Goal: Information Seeking & Learning: Learn about a topic

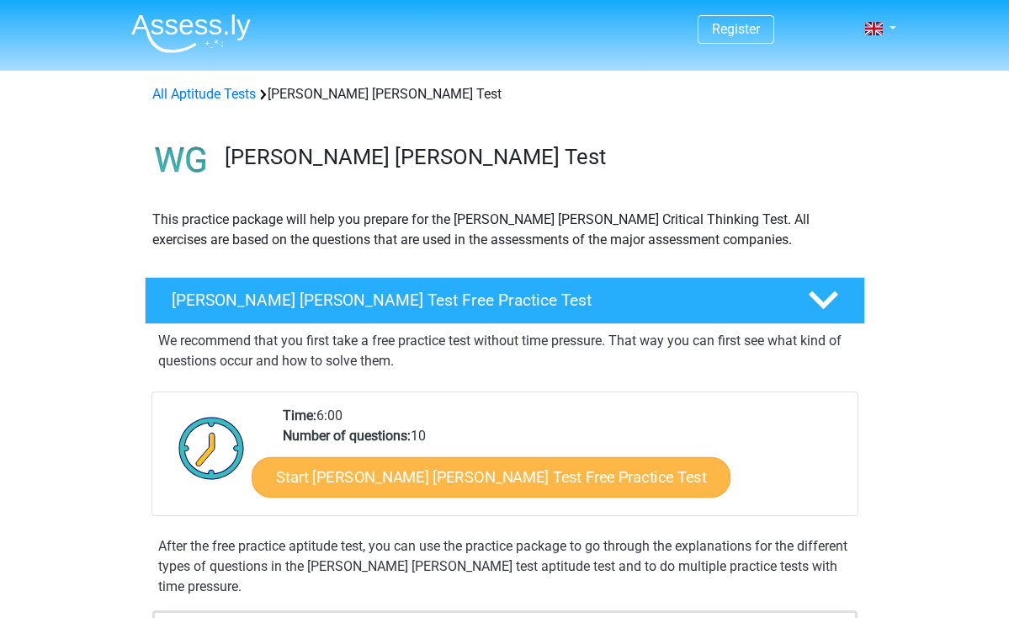
click at [414, 484] on link "Start [PERSON_NAME] [PERSON_NAME] Test Free Practice Test" at bounding box center [491, 477] width 479 height 40
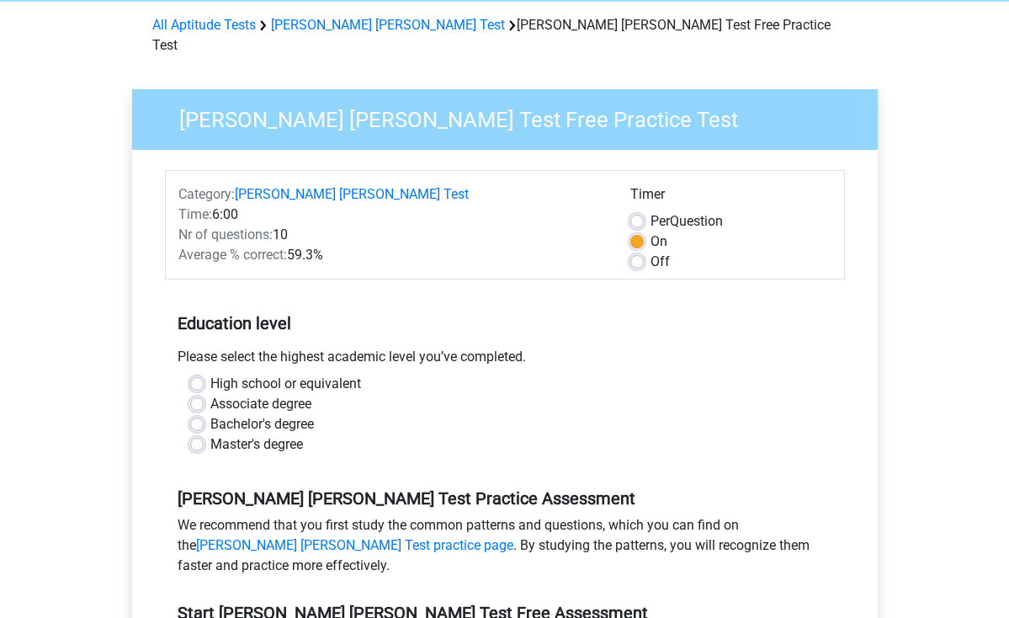
scroll to position [75, 0]
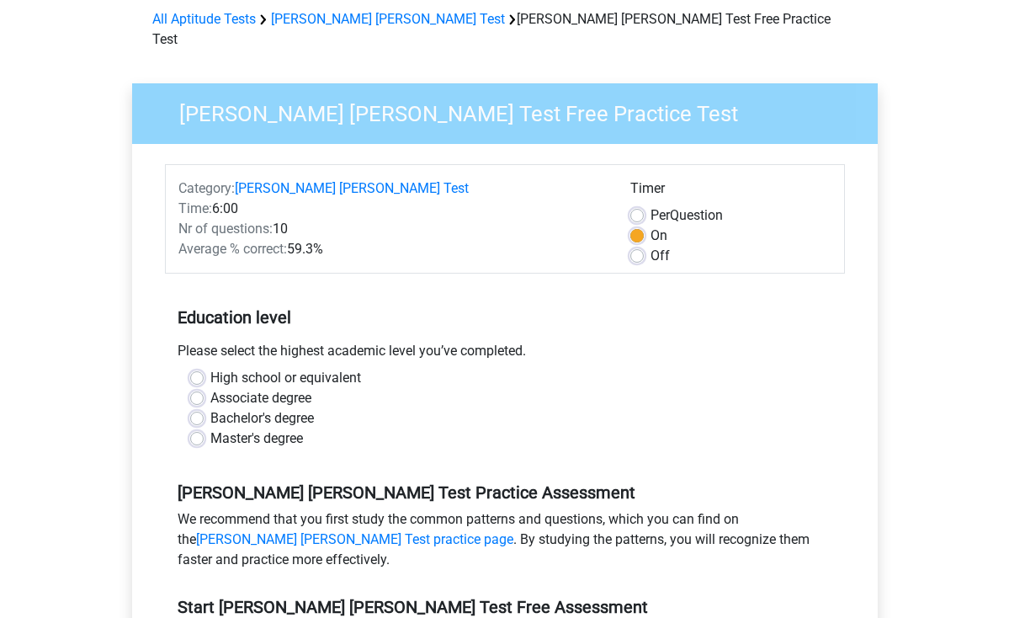
click at [265, 429] on label "Master's degree" at bounding box center [256, 439] width 93 height 20
click at [204, 429] on input "Master's degree" at bounding box center [196, 437] width 13 height 17
radio input "true"
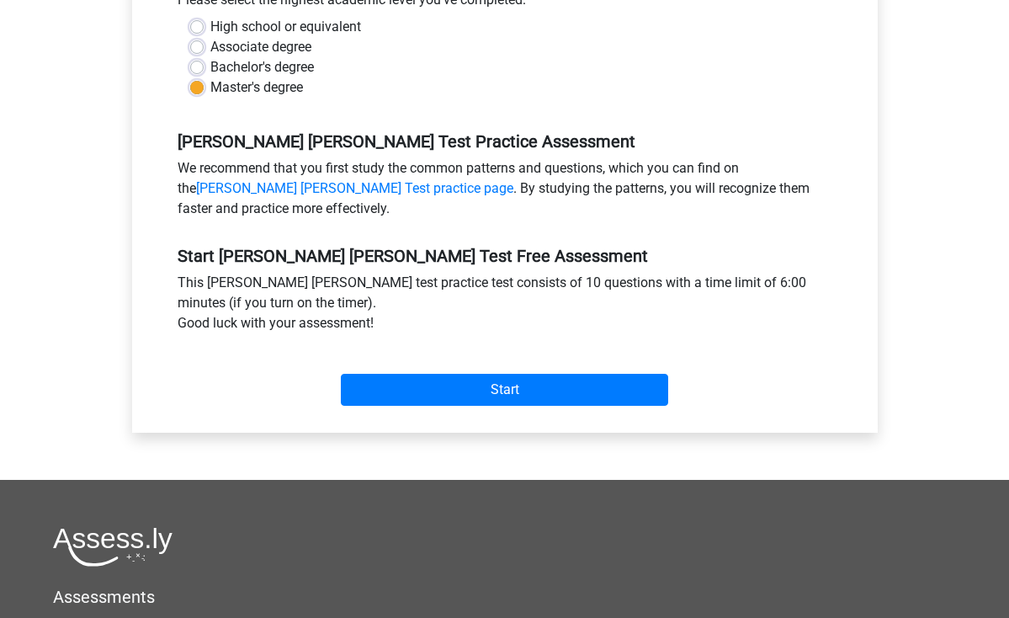
scroll to position [427, 0]
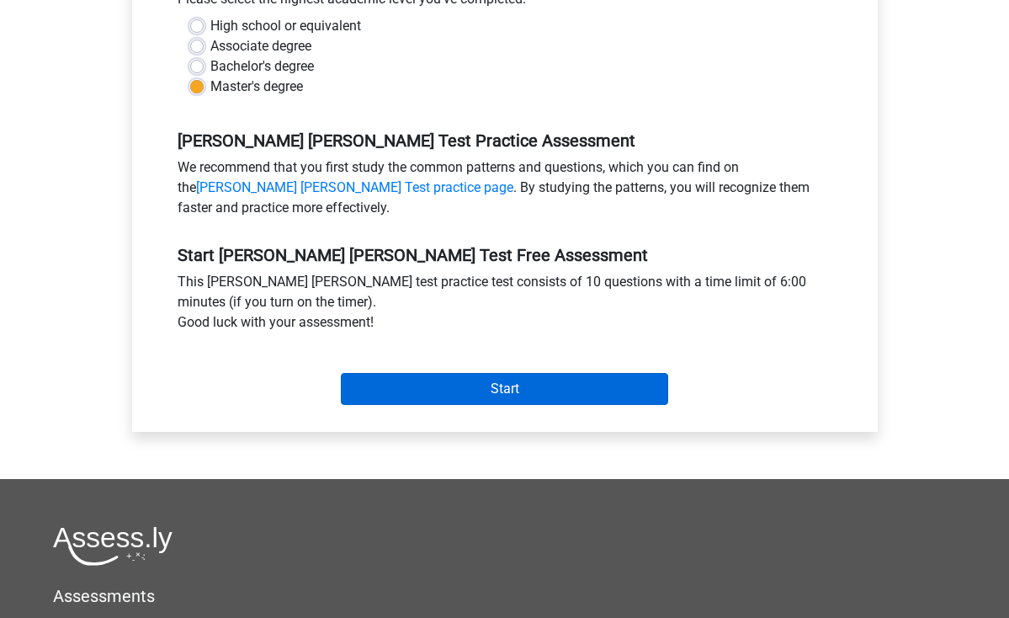
click at [461, 373] on input "Start" at bounding box center [504, 389] width 327 height 32
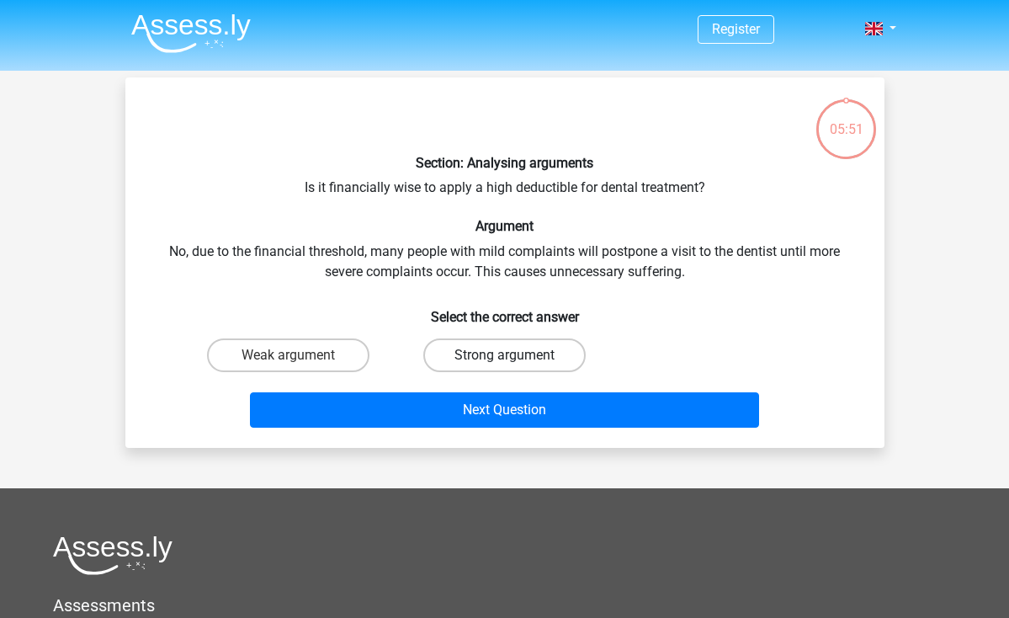
click at [469, 347] on label "Strong argument" at bounding box center [504, 355] width 162 height 34
click at [504, 355] on input "Strong argument" at bounding box center [509, 360] width 11 height 11
radio input "true"
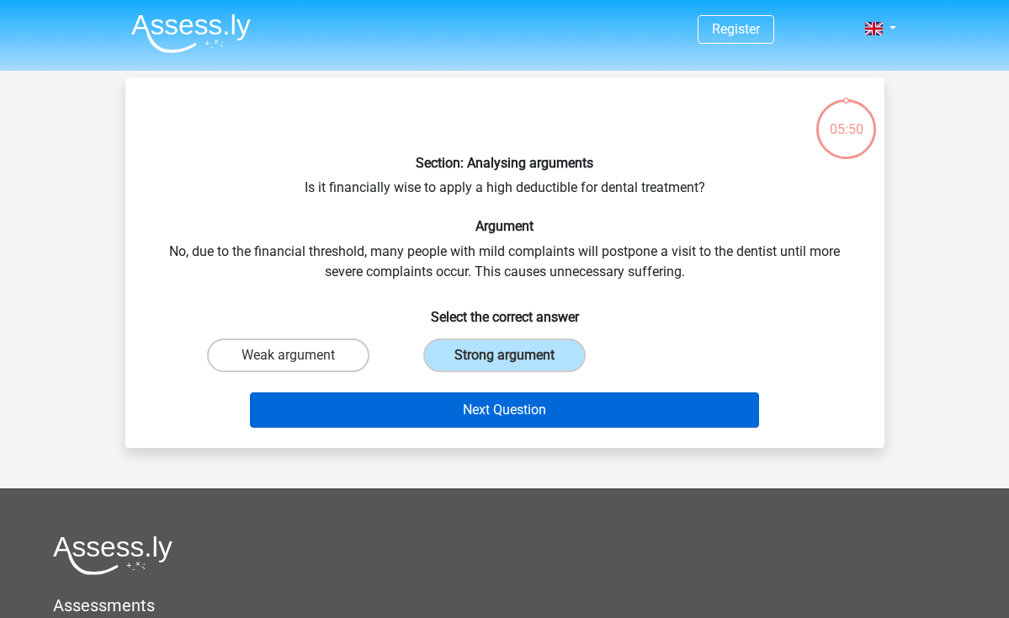
click at [471, 404] on button "Next Question" at bounding box center [504, 409] width 509 height 35
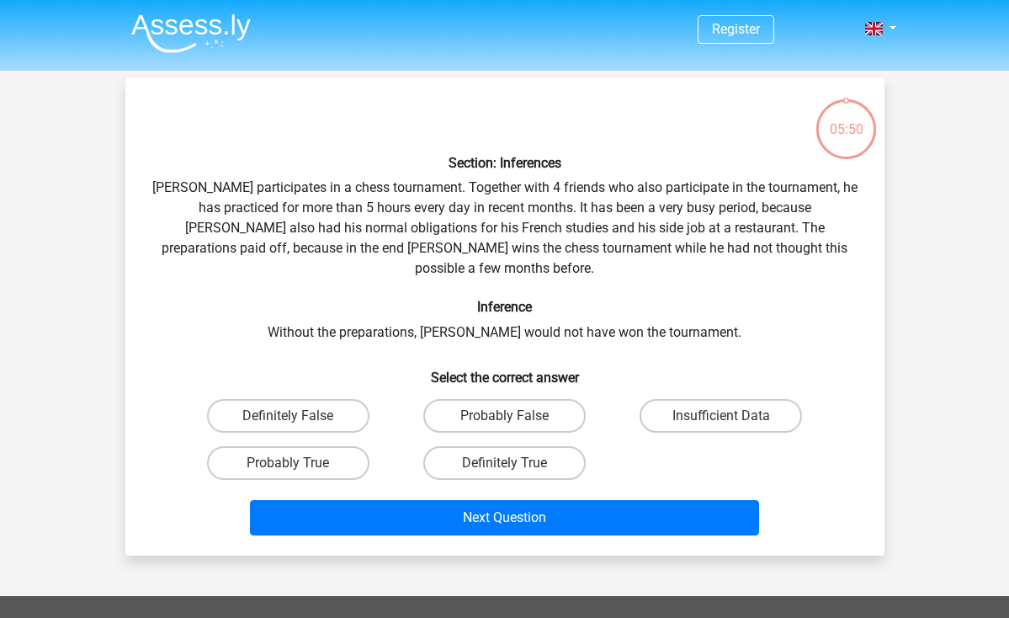
scroll to position [77, 0]
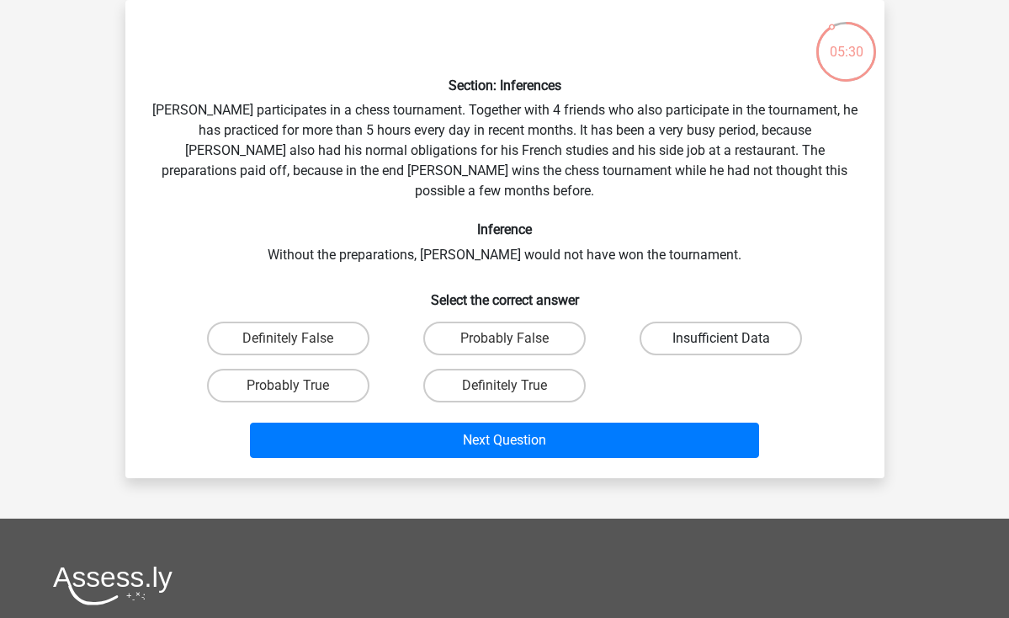
click at [740, 322] on label "Insufficient Data" at bounding box center [721, 339] width 162 height 34
click at [732, 338] on input "Insufficient Data" at bounding box center [726, 343] width 11 height 11
radio input "true"
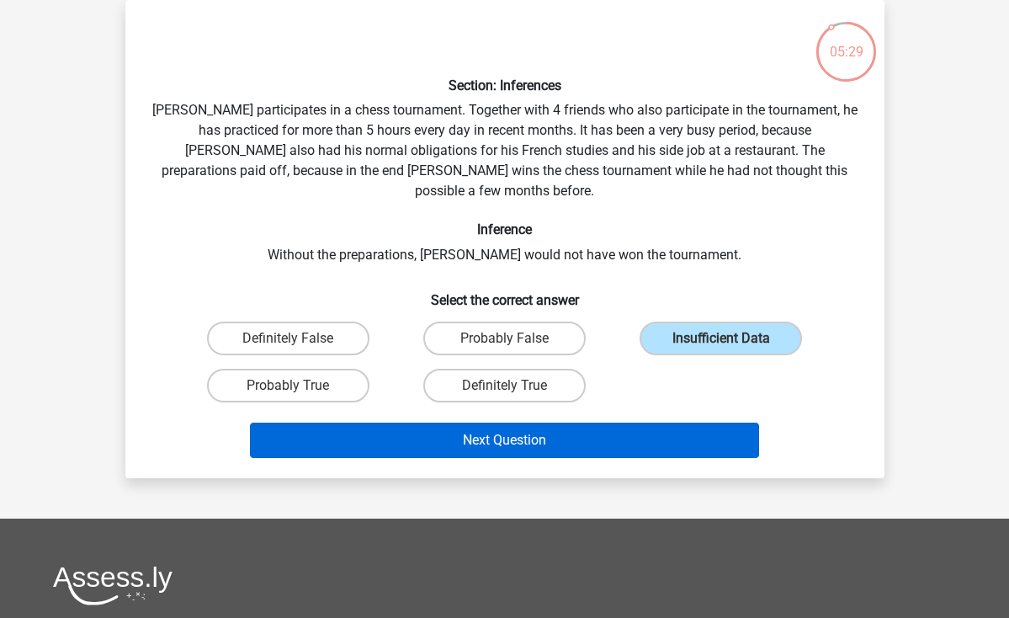
click at [584, 436] on button "Next Question" at bounding box center [504, 440] width 509 height 35
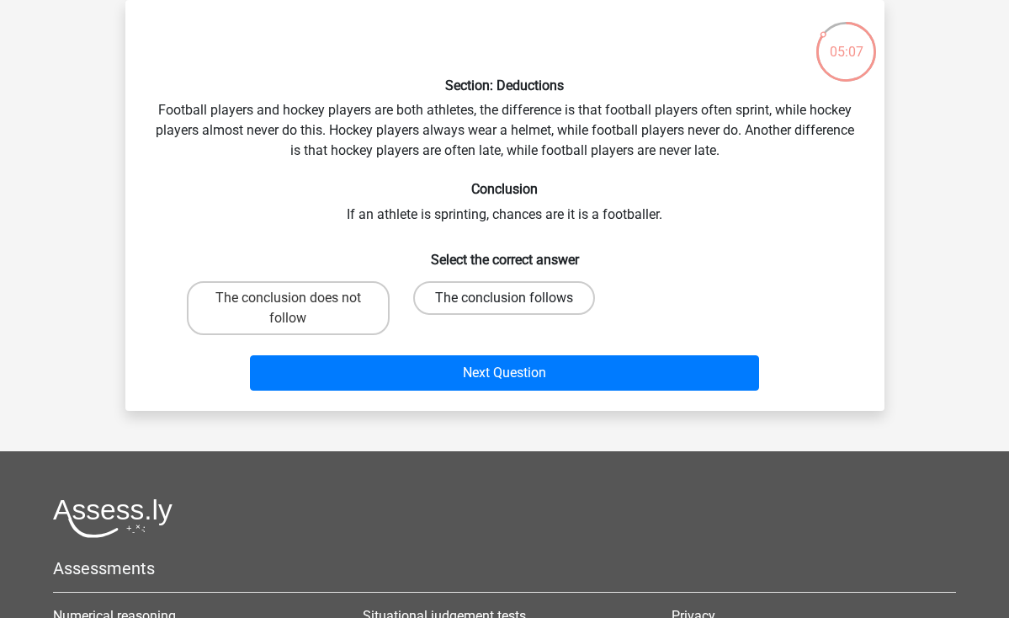
click at [522, 296] on label "The conclusion follows" at bounding box center [504, 298] width 182 height 34
click at [515, 298] on input "The conclusion follows" at bounding box center [509, 303] width 11 height 11
radio input "true"
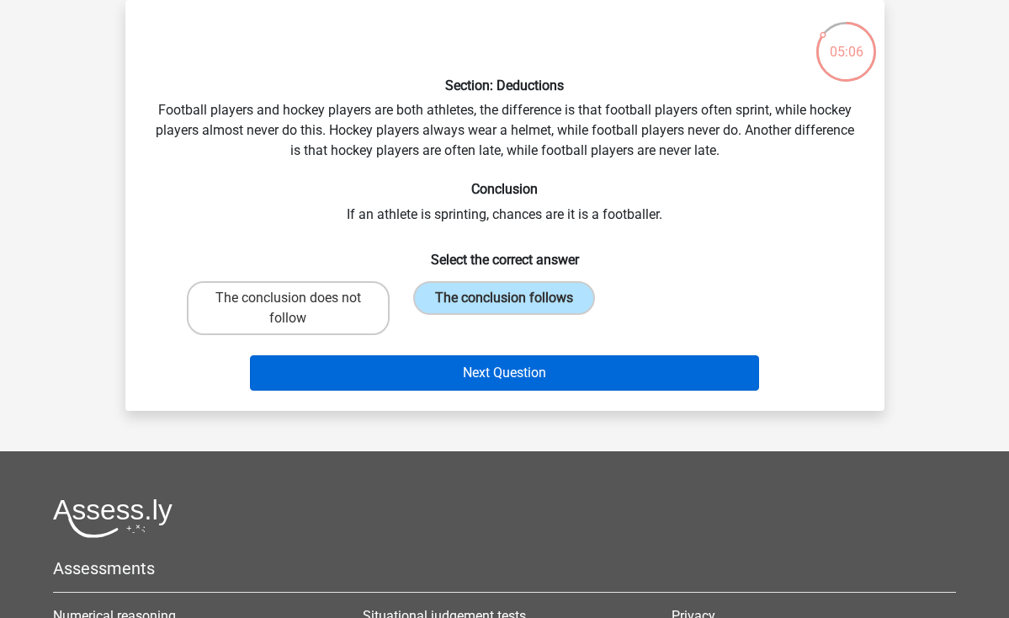
click at [557, 364] on button "Next Question" at bounding box center [504, 372] width 509 height 35
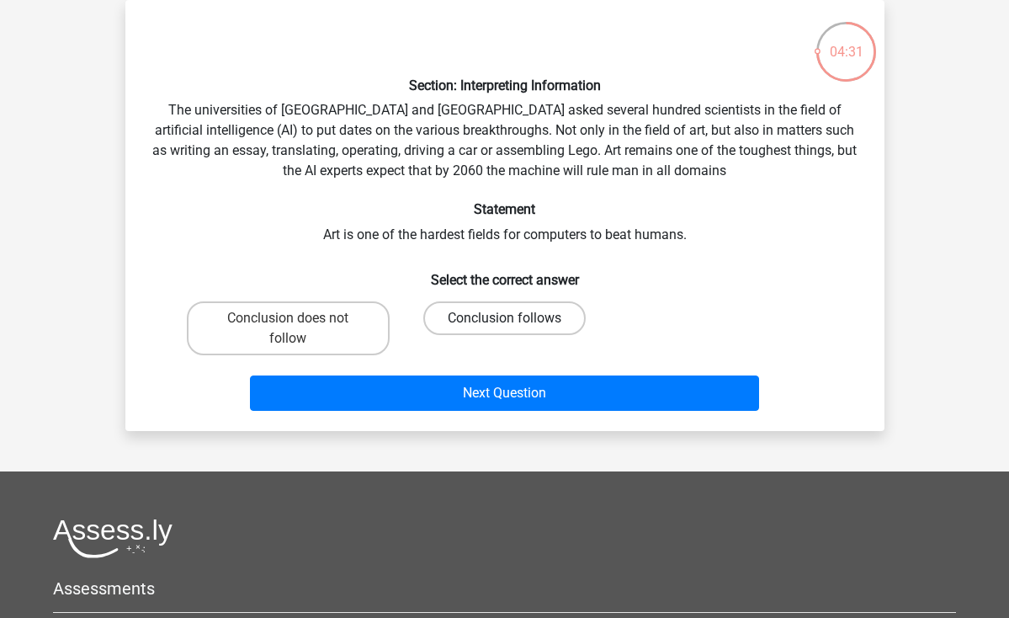
click at [503, 328] on label "Conclusion follows" at bounding box center [504, 318] width 162 height 34
click at [504, 328] on input "Conclusion follows" at bounding box center [509, 323] width 11 height 11
radio input "true"
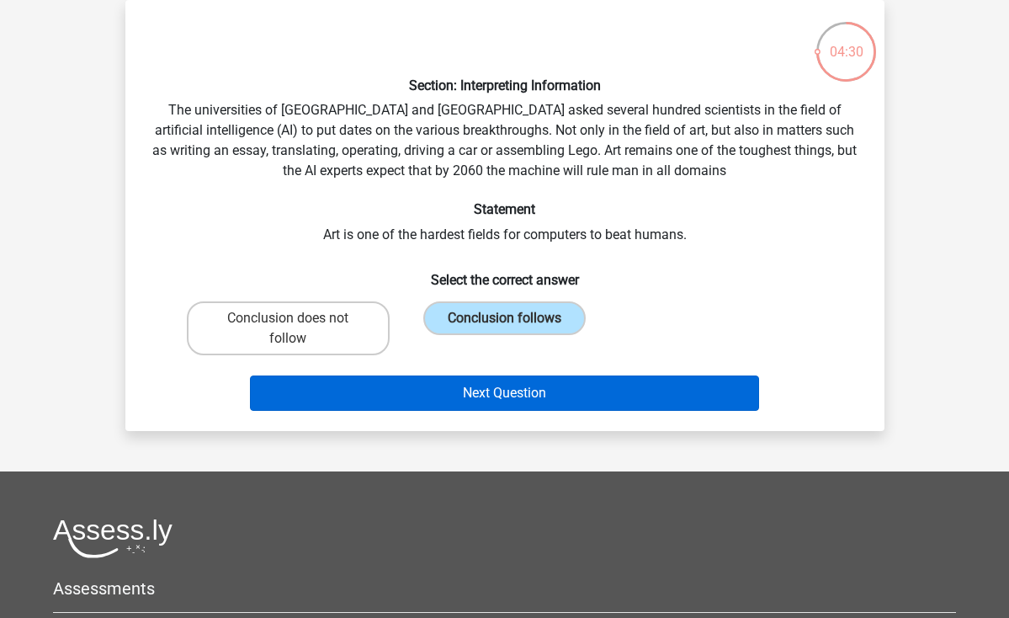
click at [503, 396] on button "Next Question" at bounding box center [504, 392] width 509 height 35
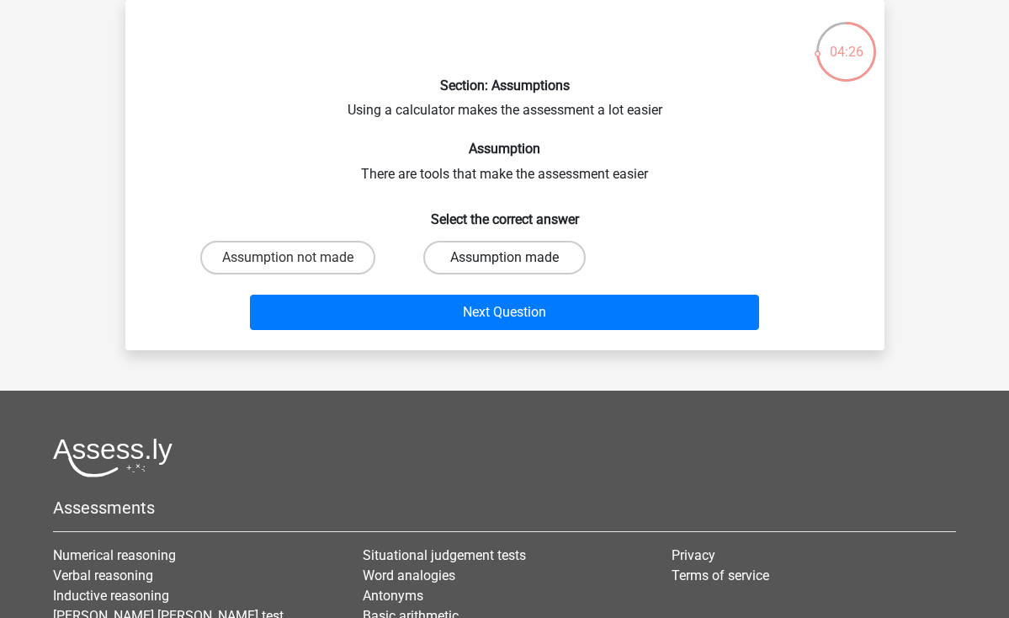
click at [469, 259] on label "Assumption made" at bounding box center [504, 258] width 162 height 34
click at [504, 259] on input "Assumption made" at bounding box center [509, 263] width 11 height 11
radio input "true"
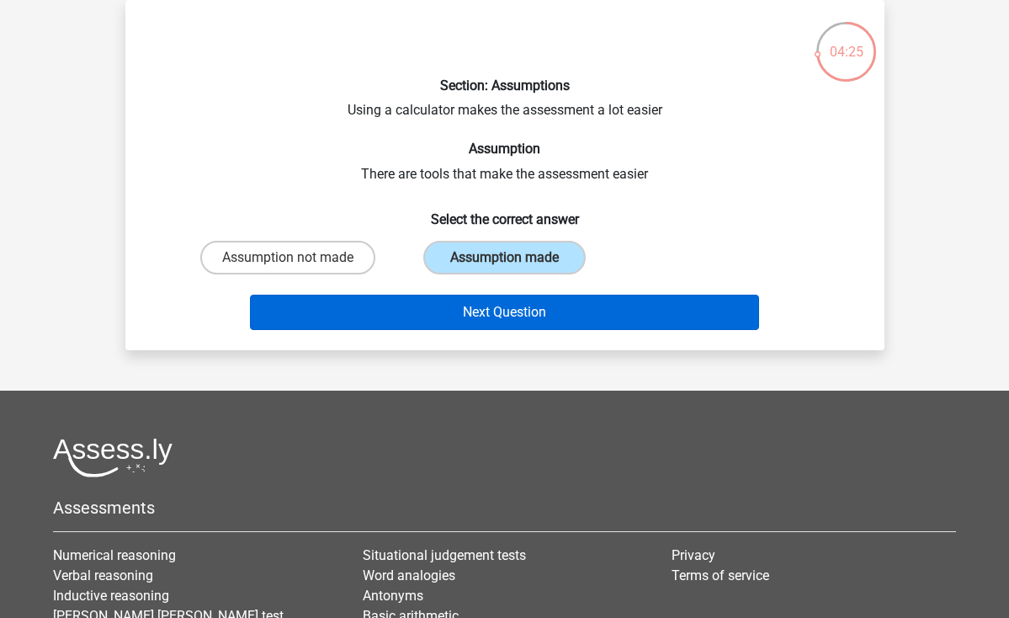
click at [485, 299] on button "Next Question" at bounding box center [504, 312] width 509 height 35
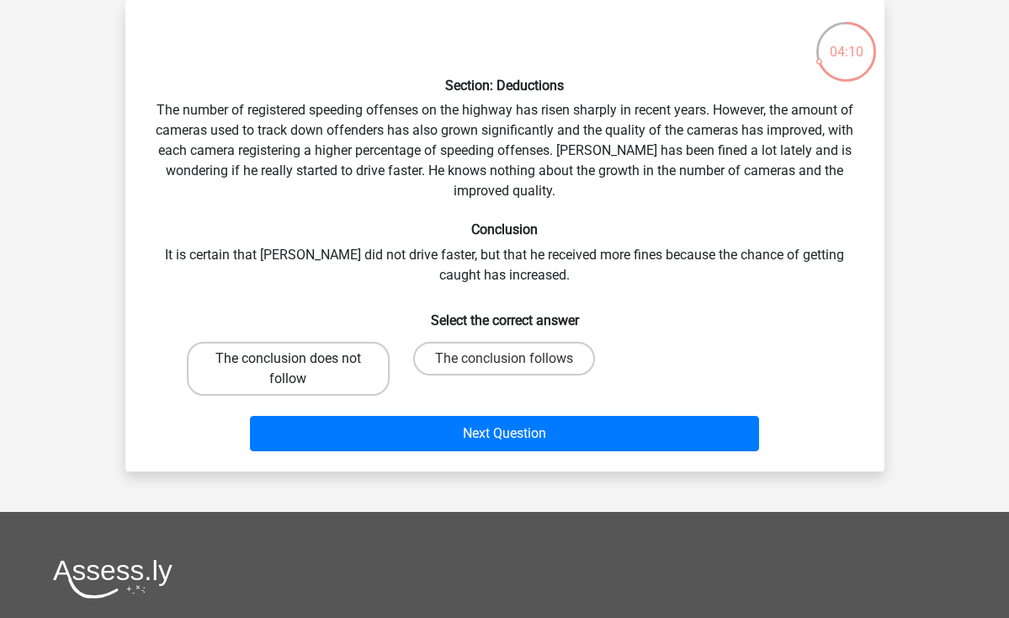
click at [286, 364] on label "The conclusion does not follow" at bounding box center [288, 369] width 203 height 54
click at [288, 364] on input "The conclusion does not follow" at bounding box center [293, 364] width 11 height 11
radio input "true"
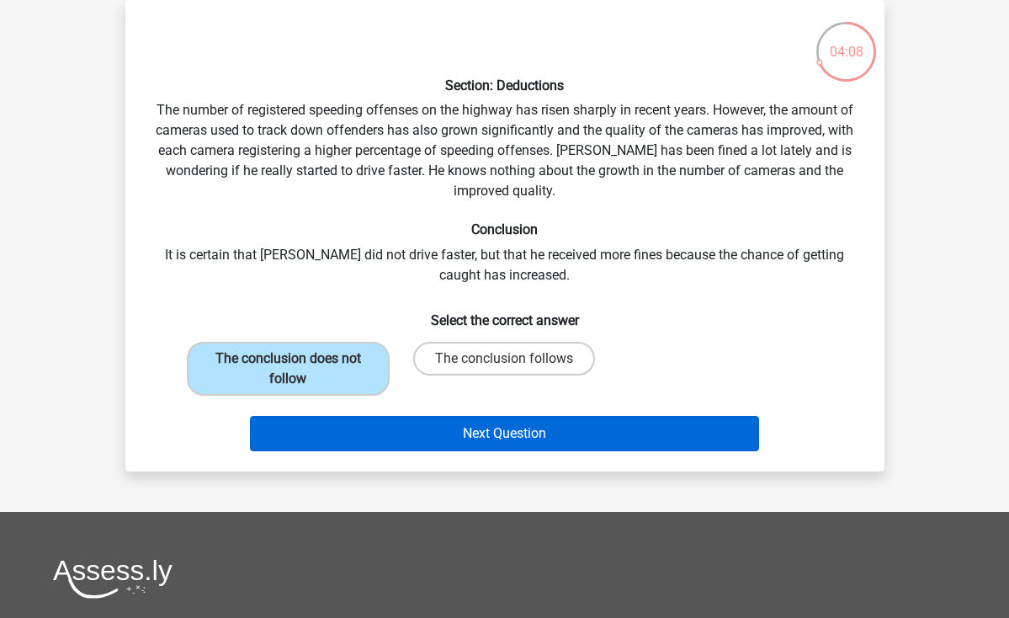
click at [448, 444] on button "Next Question" at bounding box center [504, 433] width 509 height 35
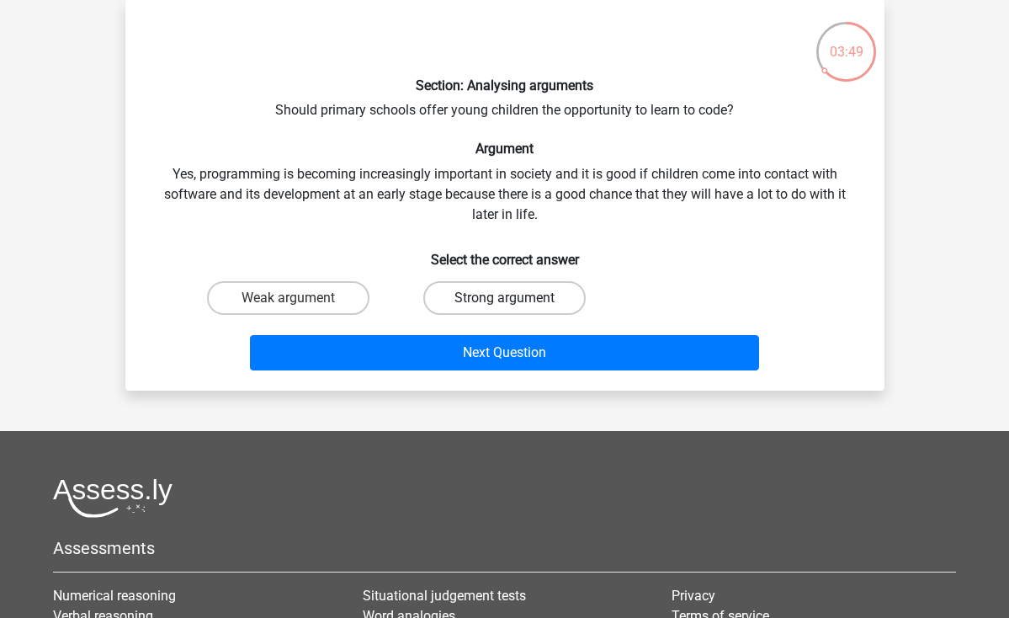
click at [481, 295] on label "Strong argument" at bounding box center [504, 298] width 162 height 34
click at [504, 298] on input "Strong argument" at bounding box center [509, 303] width 11 height 11
radio input "true"
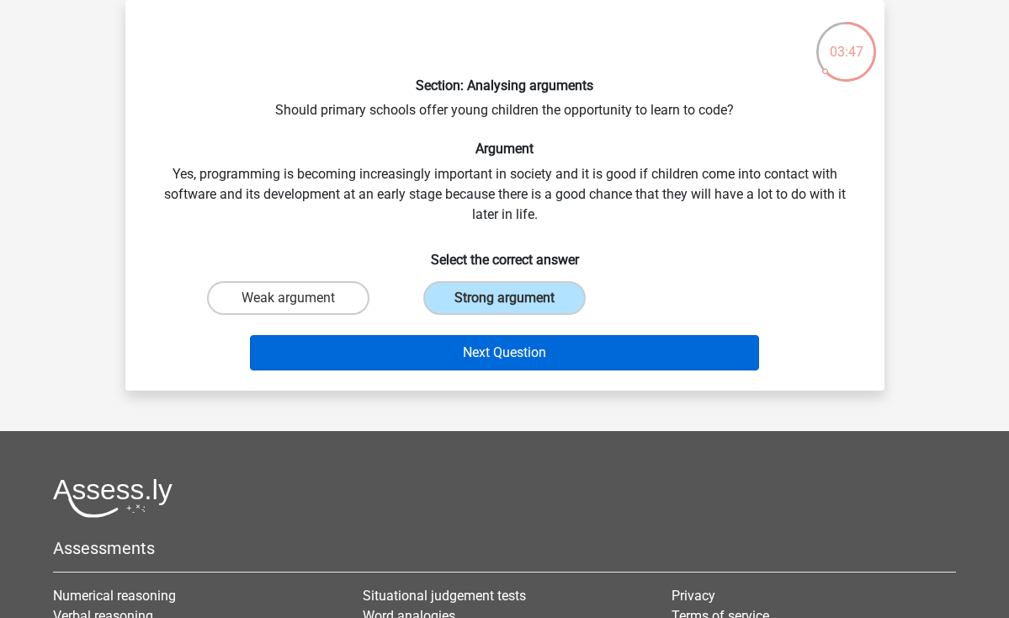
click at [473, 350] on button "Next Question" at bounding box center [504, 352] width 509 height 35
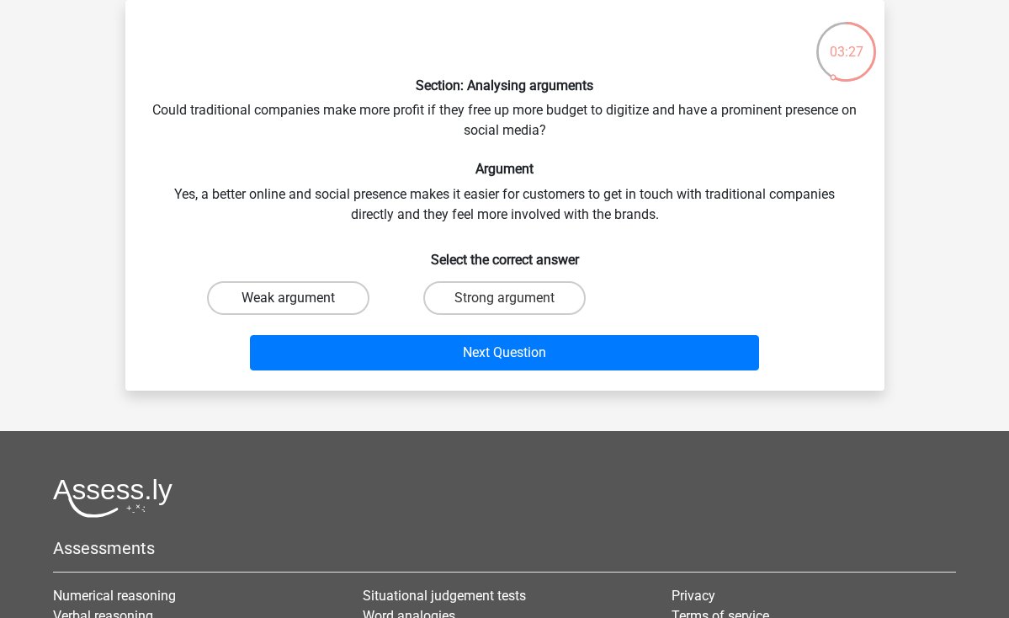
click at [288, 285] on label "Weak argument" at bounding box center [288, 298] width 162 height 34
click at [288, 298] on input "Weak argument" at bounding box center [293, 303] width 11 height 11
radio input "true"
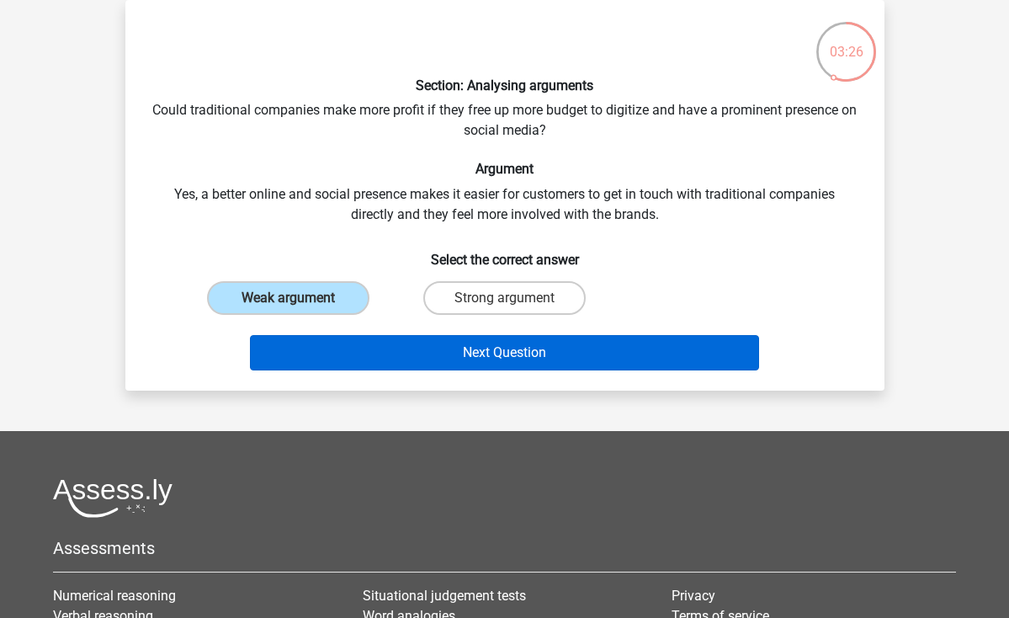
click at [427, 352] on button "Next Question" at bounding box center [504, 352] width 509 height 35
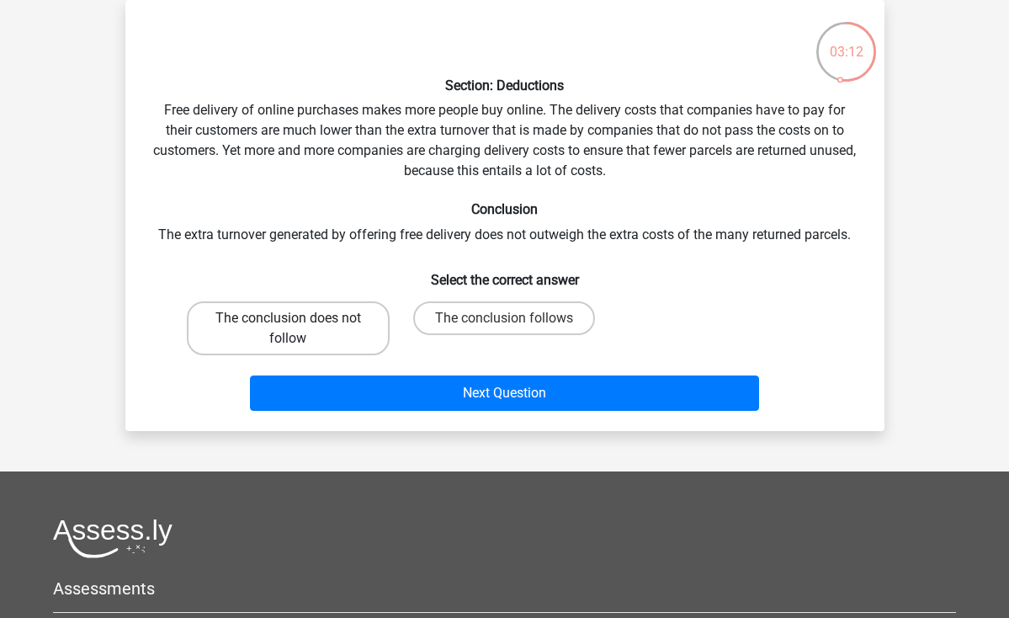
click at [347, 340] on label "The conclusion does not follow" at bounding box center [288, 328] width 203 height 54
click at [299, 329] on input "The conclusion does not follow" at bounding box center [293, 323] width 11 height 11
radio input "true"
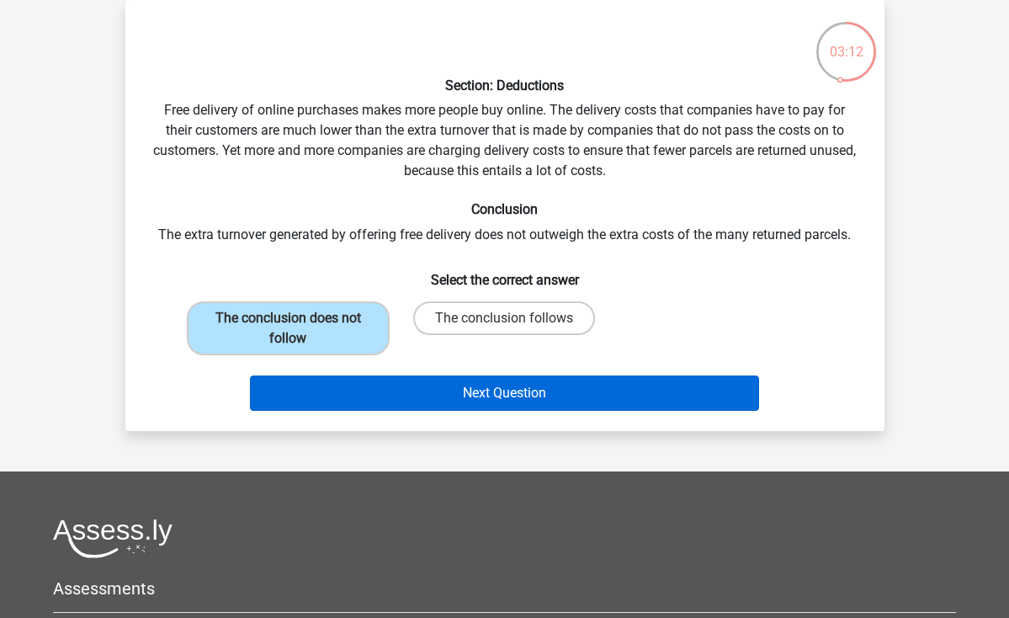
click at [448, 406] on button "Next Question" at bounding box center [504, 392] width 509 height 35
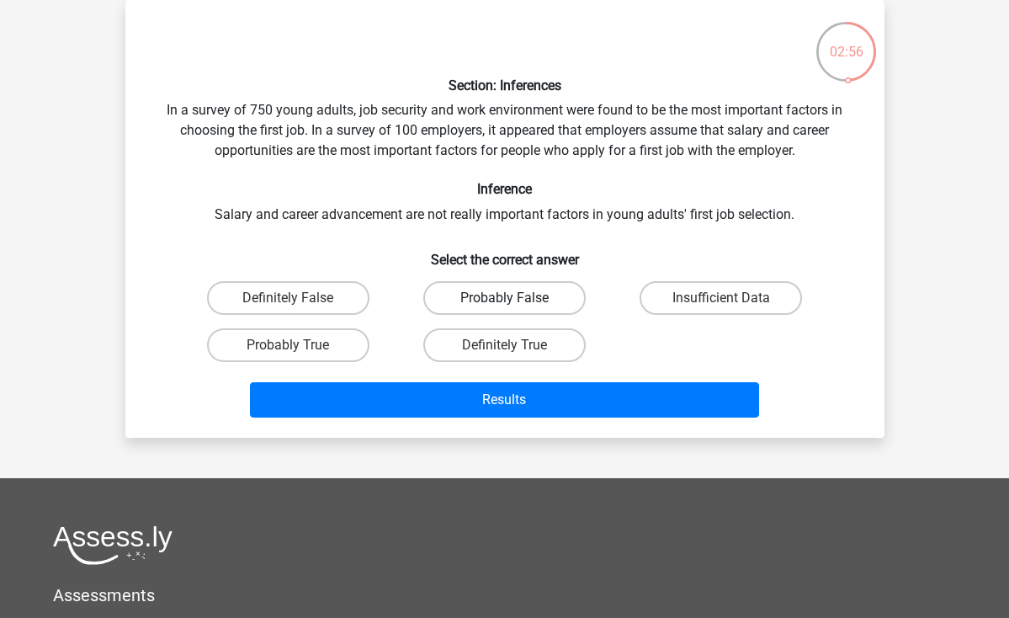
click at [471, 306] on label "Probably False" at bounding box center [504, 298] width 162 height 34
click at [504, 306] on input "Probably False" at bounding box center [509, 303] width 11 height 11
radio input "true"
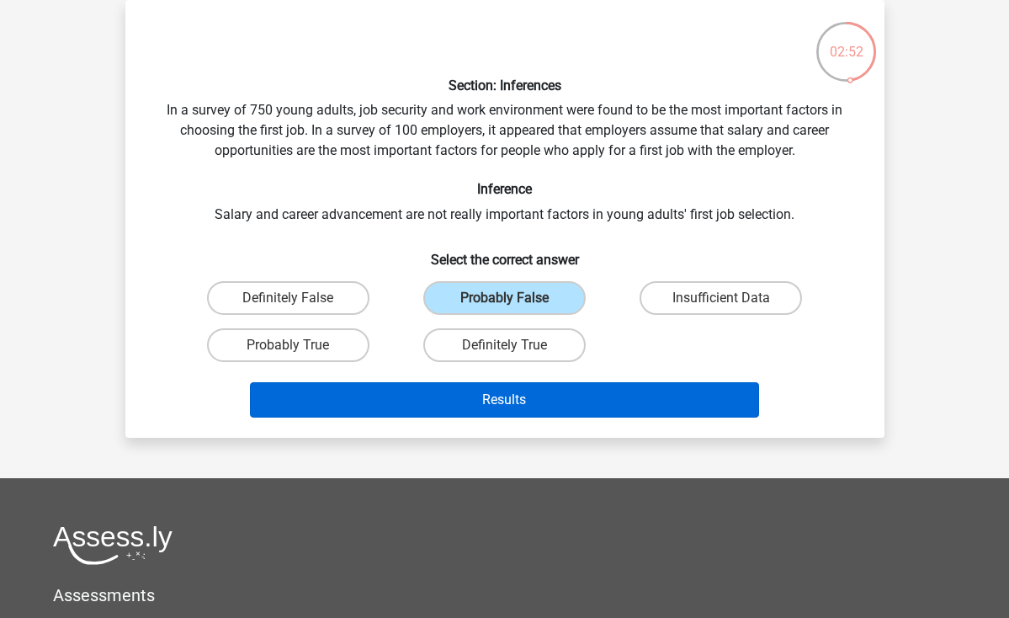
click at [524, 394] on button "Results" at bounding box center [504, 399] width 509 height 35
